Goal: Information Seeking & Learning: Understand process/instructions

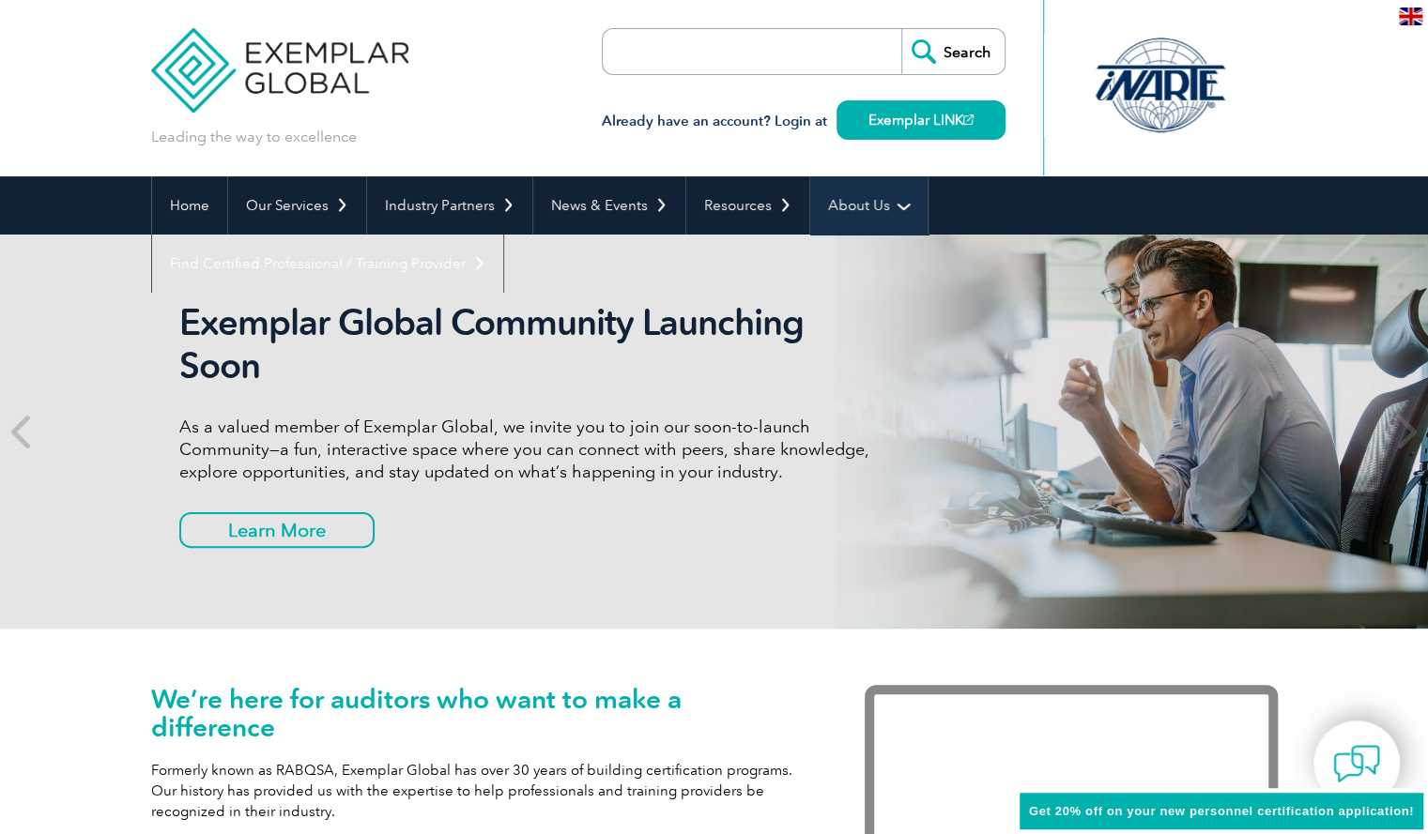
click at [856, 205] on link "About Us" at bounding box center [868, 205] width 117 height 58
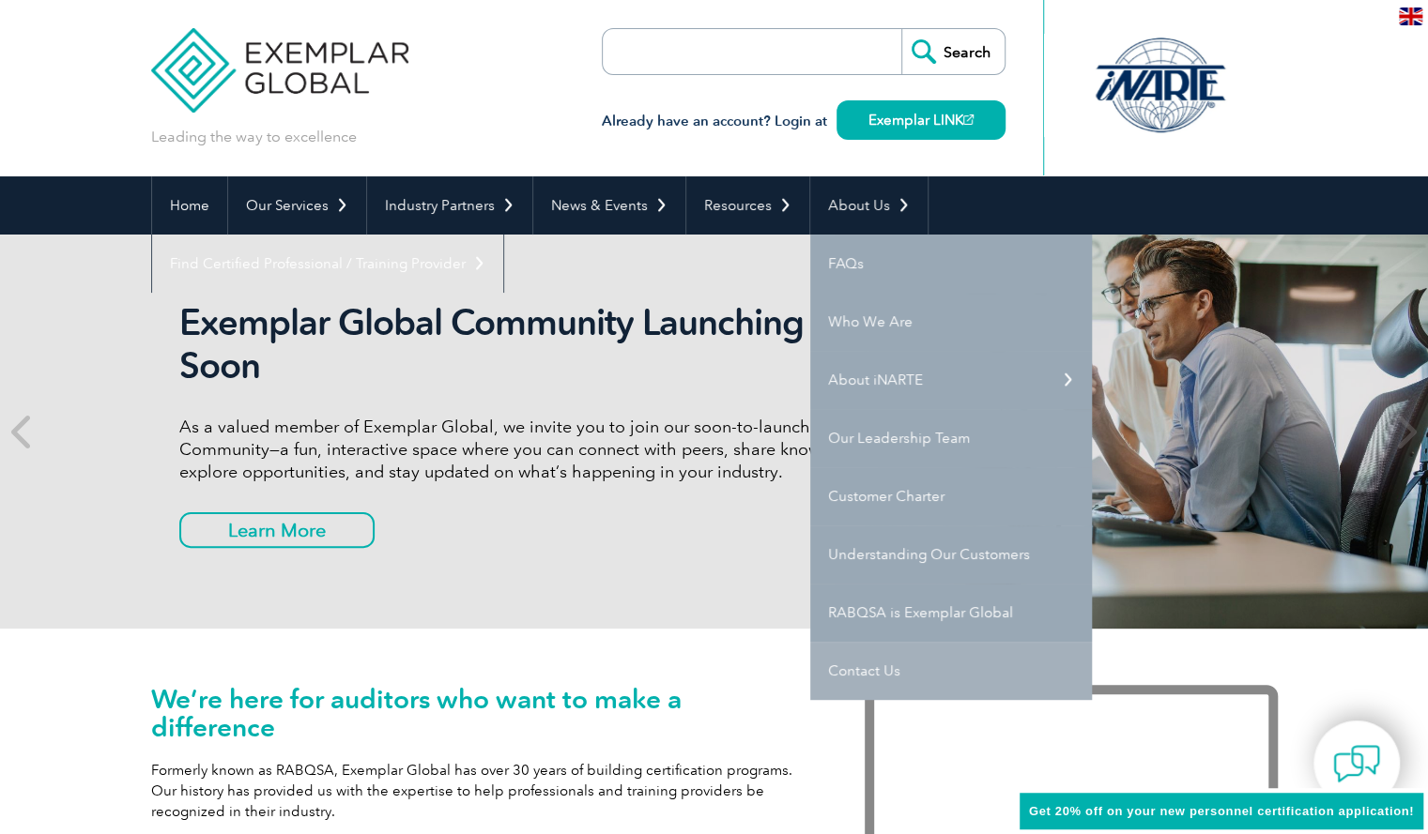
click at [871, 664] on link "Contact Us" at bounding box center [951, 671] width 282 height 58
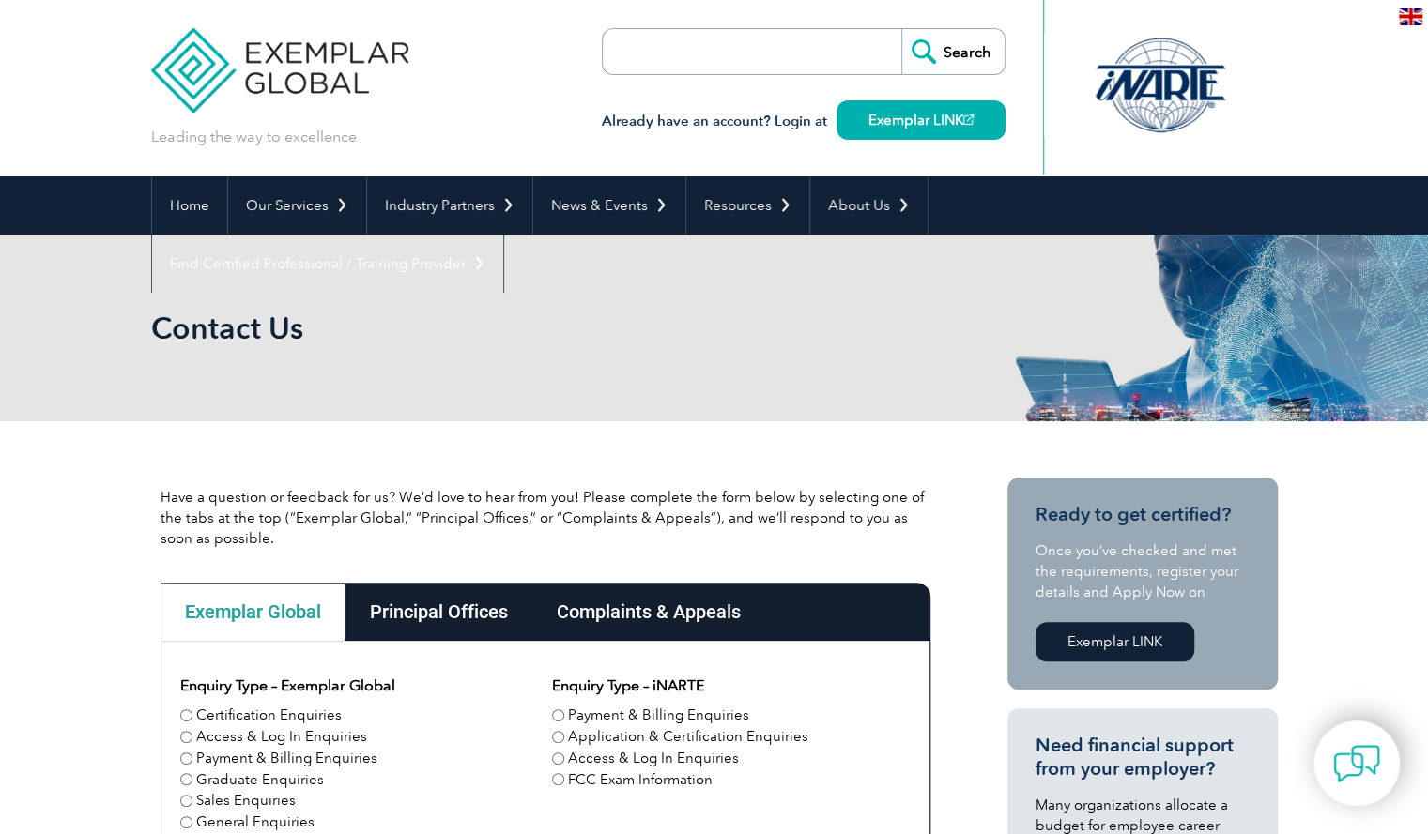
click at [648, 622] on div "Complaints & Appeals" at bounding box center [648, 612] width 233 height 58
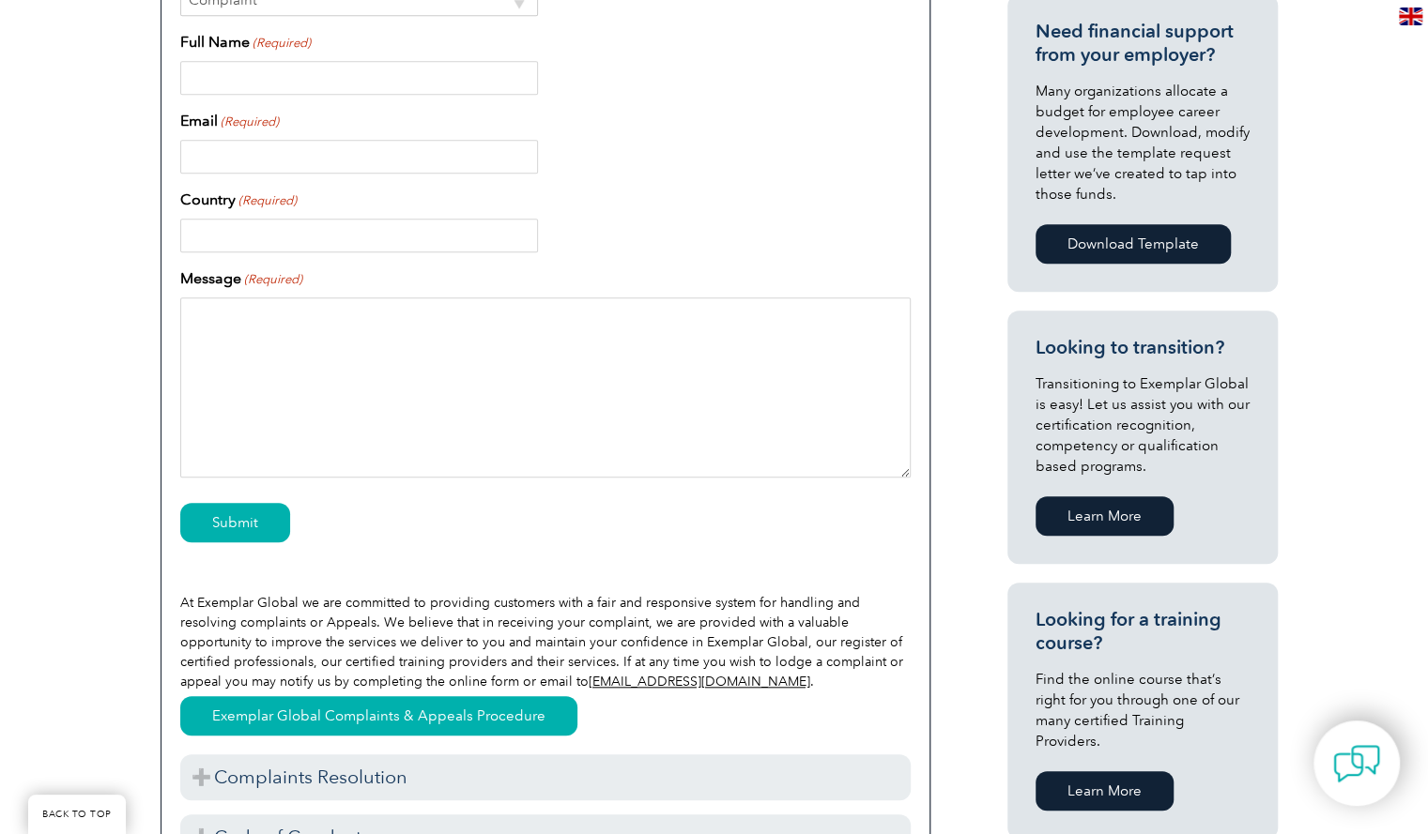
scroll to position [845, 0]
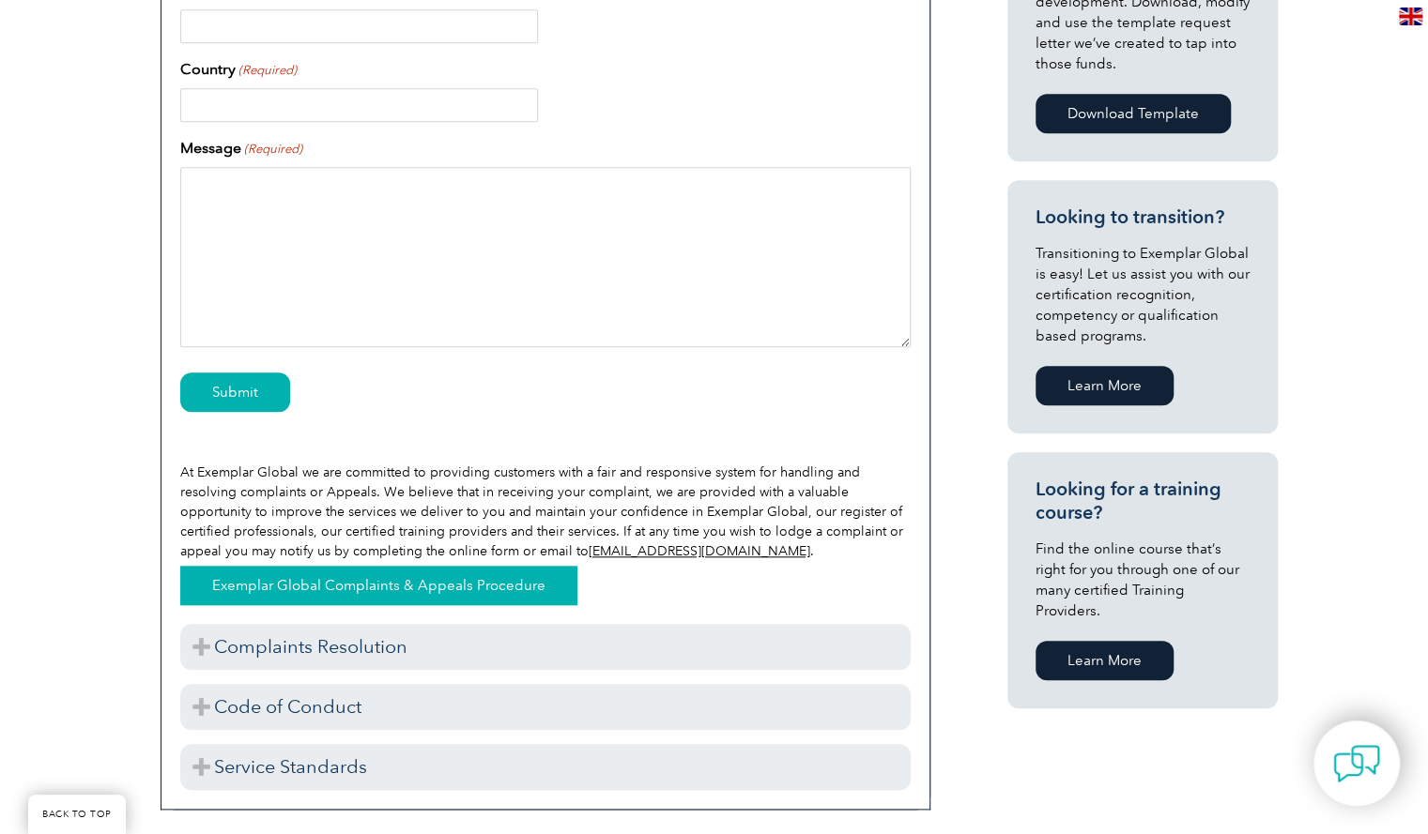
click at [297, 583] on link "Exemplar Global Complaints & Appeals Procedure" at bounding box center [378, 585] width 397 height 39
